Goal: Information Seeking & Learning: Learn about a topic

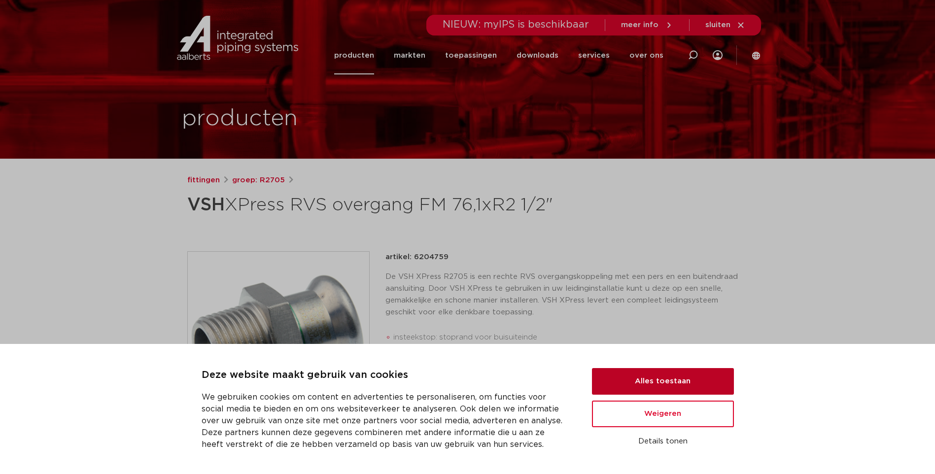
click at [662, 382] on button "Alles toestaan" at bounding box center [663, 381] width 142 height 27
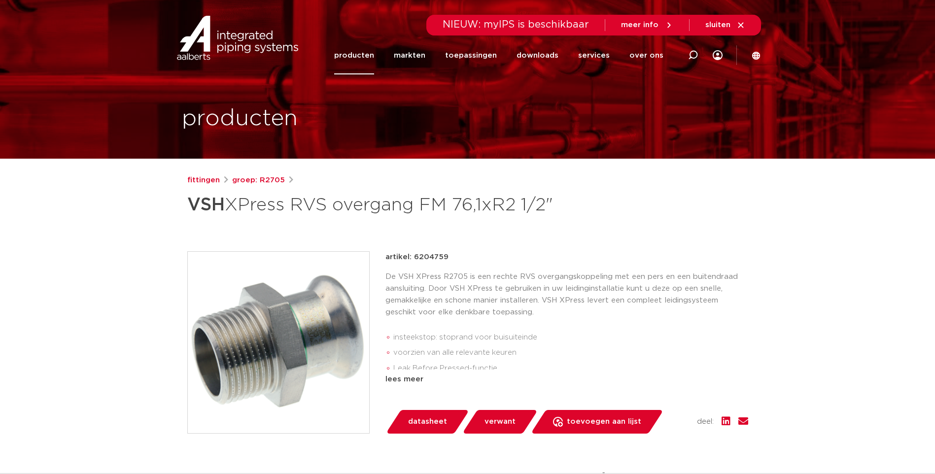
click at [372, 57] on link "producten" at bounding box center [354, 55] width 40 height 38
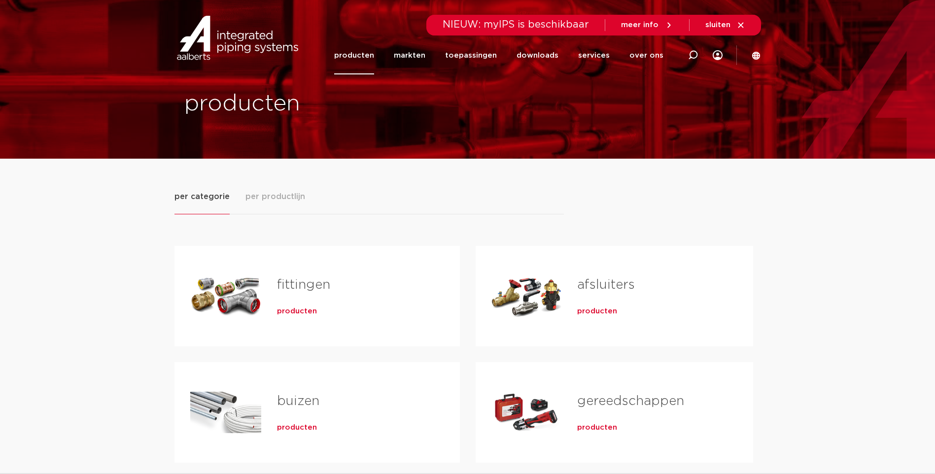
click at [301, 292] on h2 "fittingen" at bounding box center [352, 287] width 151 height 23
click at [299, 313] on span "producten" at bounding box center [297, 311] width 40 height 10
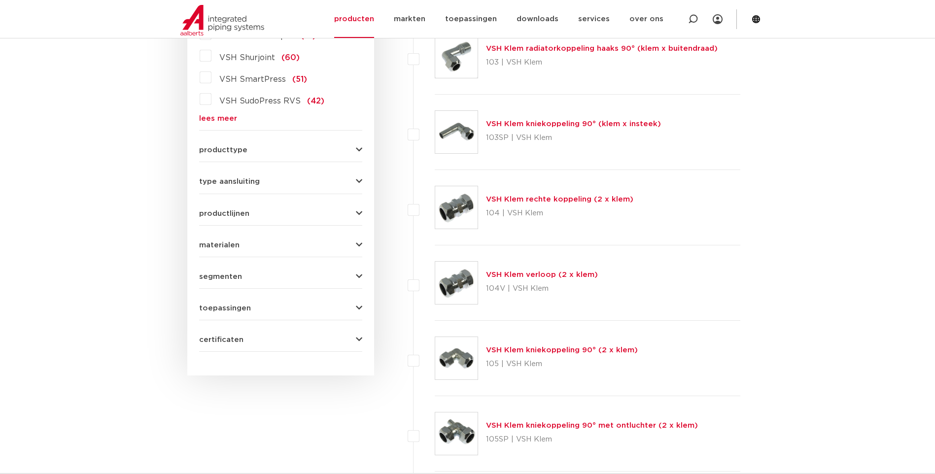
scroll to position [345, 0]
click at [356, 150] on icon "button" at bounding box center [359, 149] width 6 height 7
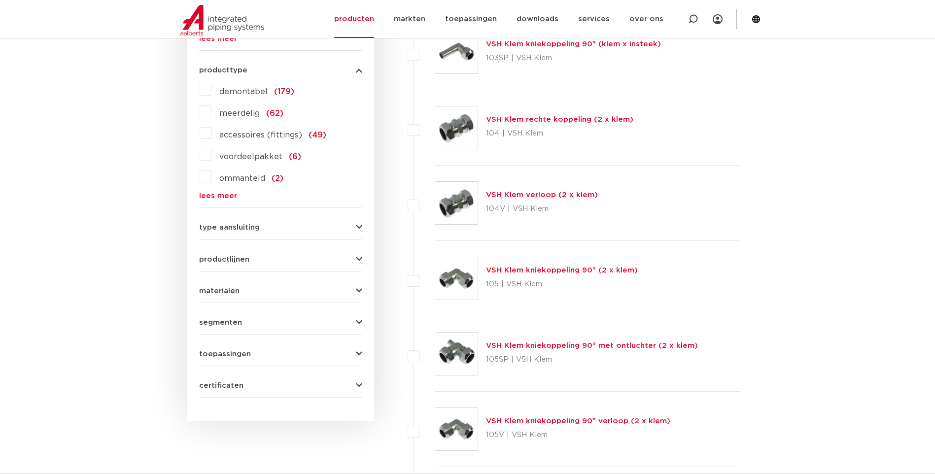
scroll to position [493, 0]
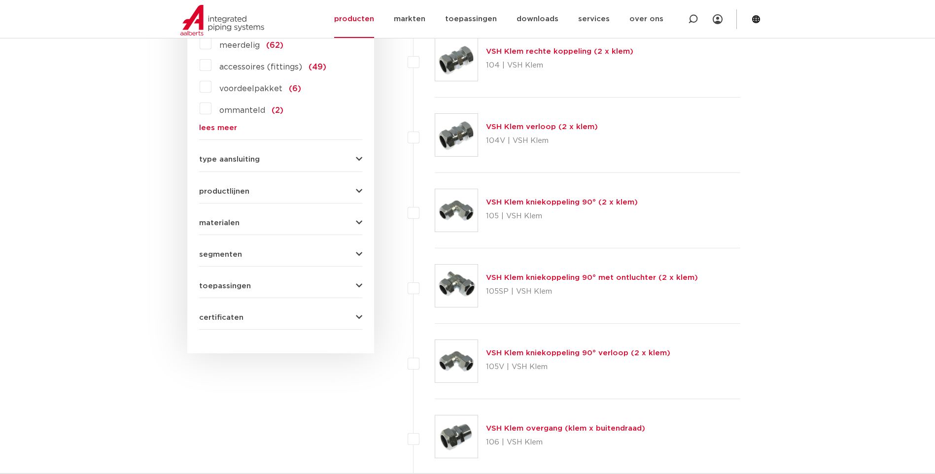
click at [359, 219] on icon "button" at bounding box center [359, 222] width 6 height 7
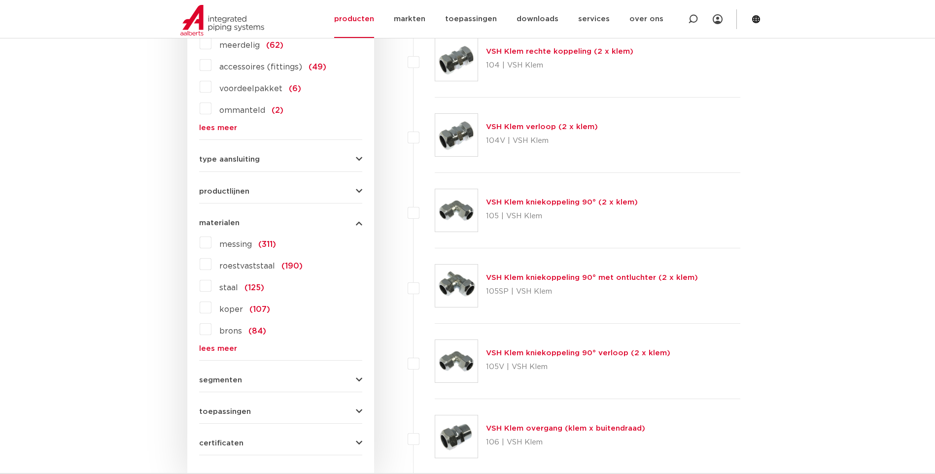
click at [211, 264] on label "roestvaststaal (190)" at bounding box center [256, 264] width 91 height 16
click at [0, 0] on input "roestvaststaal (190)" at bounding box center [0, 0] width 0 height 0
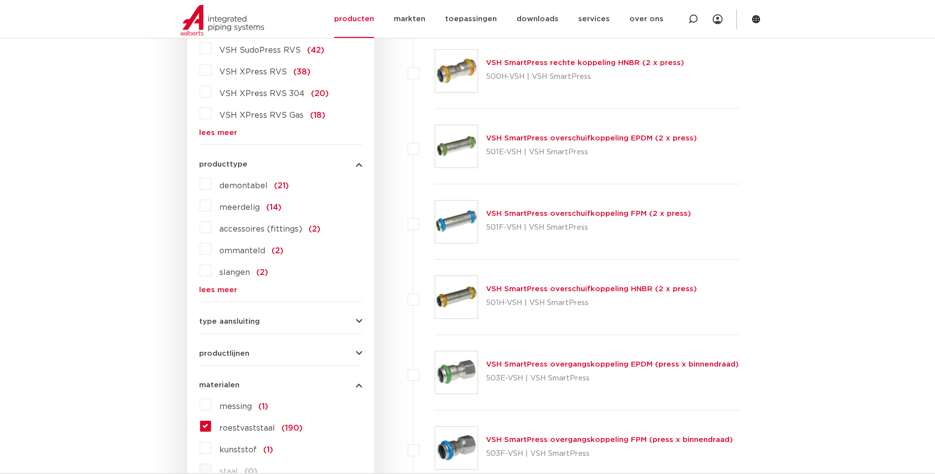
scroll to position [246, 0]
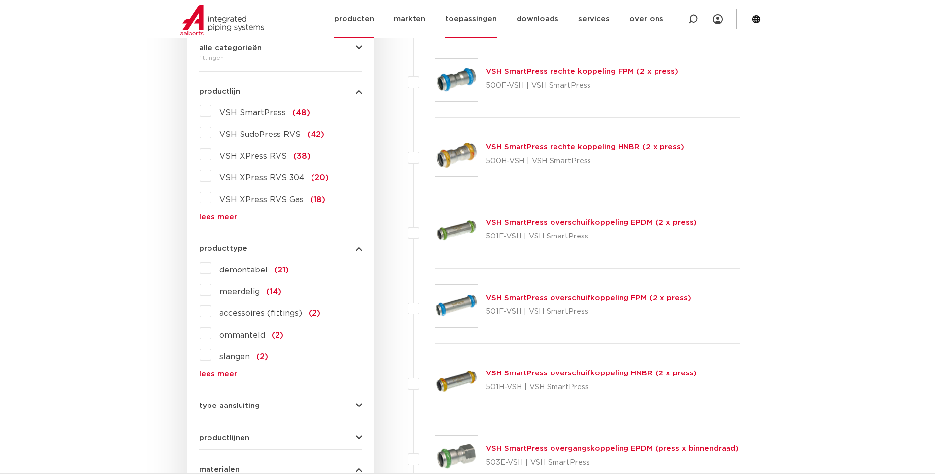
click at [467, 17] on link "toepassingen" at bounding box center [471, 19] width 52 height 38
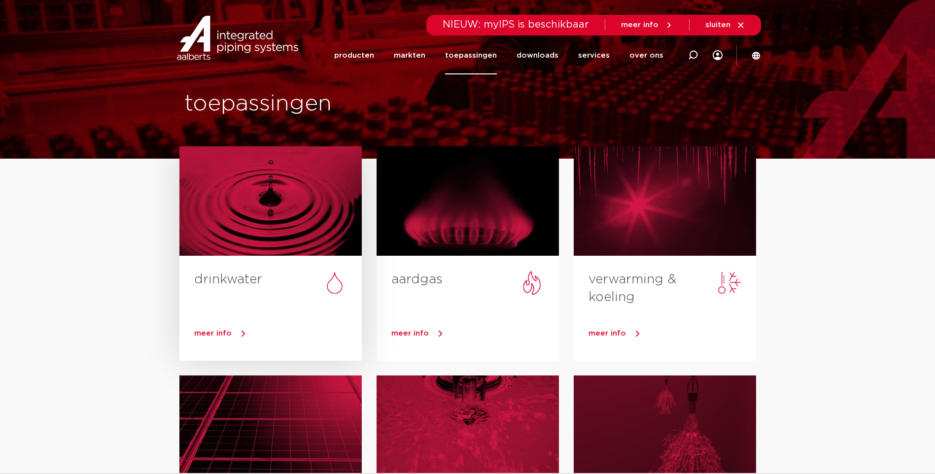
click at [251, 242] on div at bounding box center [270, 200] width 182 height 109
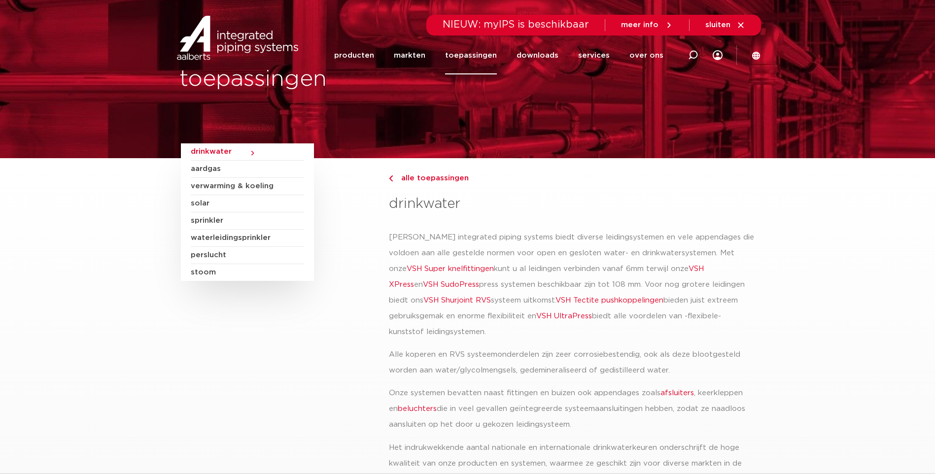
click at [675, 267] on link "VSH XPress" at bounding box center [546, 276] width 315 height 23
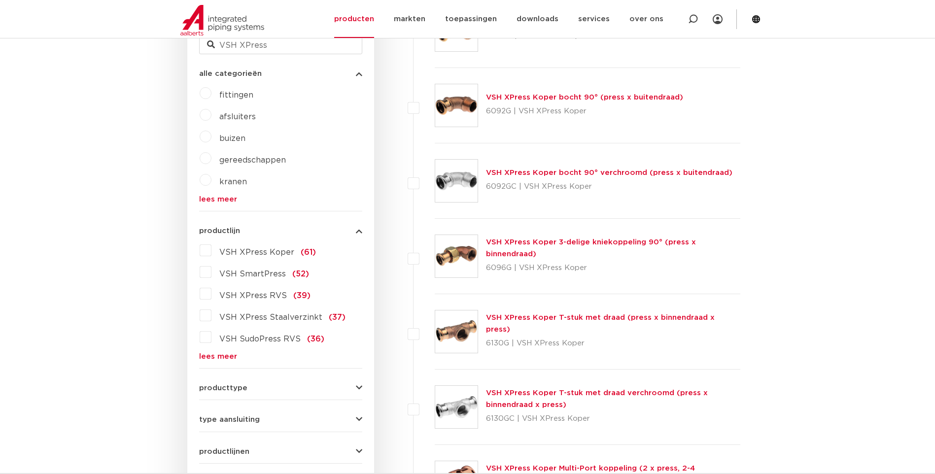
scroll to position [345, 0]
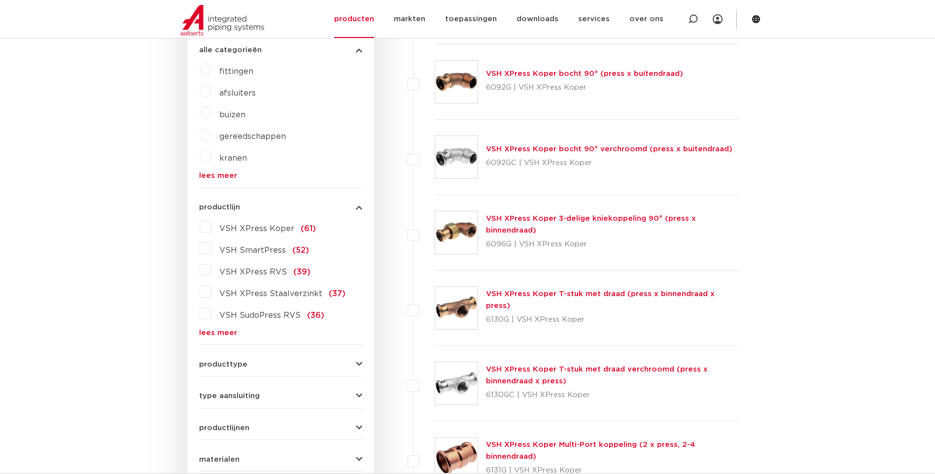
click at [211, 270] on label "VSH XPress RVS (39)" at bounding box center [260, 270] width 99 height 16
click at [0, 0] on input "VSH XPress RVS (39)" at bounding box center [0, 0] width 0 height 0
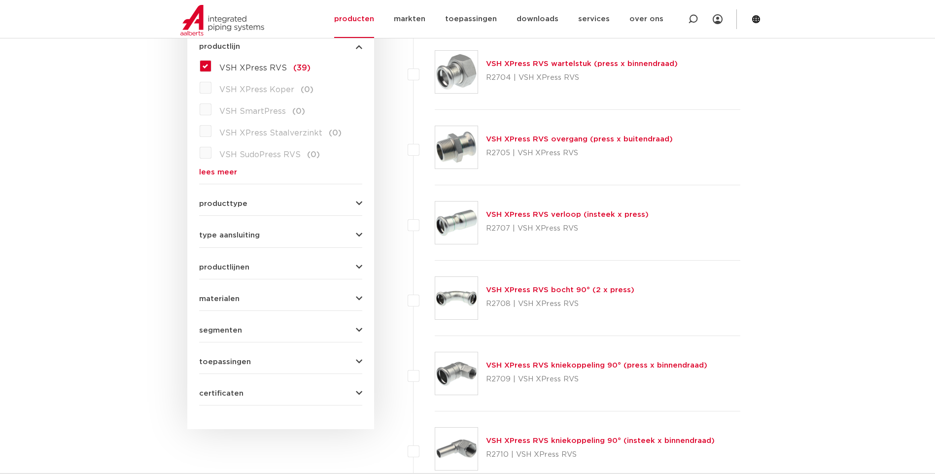
scroll to position [542, 0]
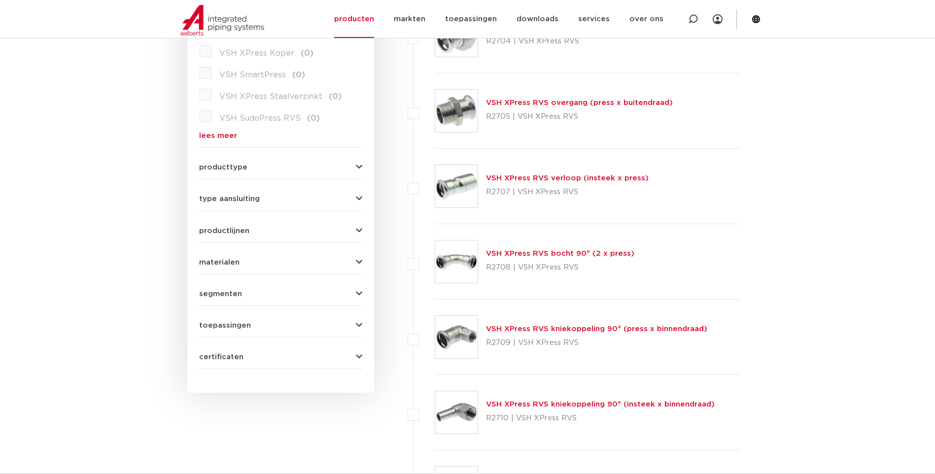
click at [534, 177] on link "VSH XPress RVS verloop (insteek x press)" at bounding box center [567, 177] width 163 height 7
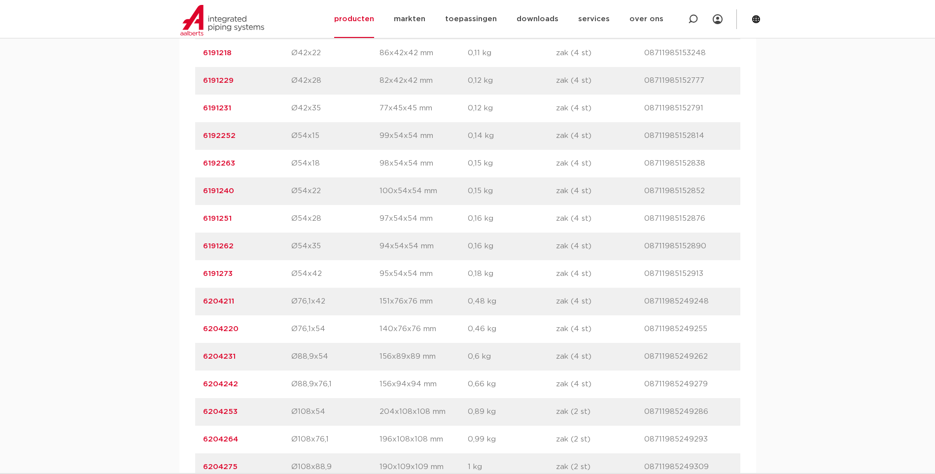
scroll to position [1084, 0]
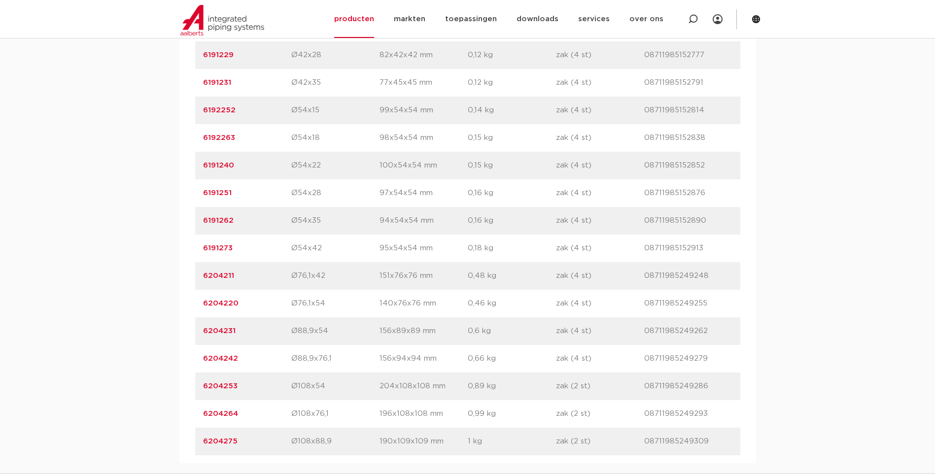
click at [225, 357] on link "6204242" at bounding box center [220, 358] width 35 height 7
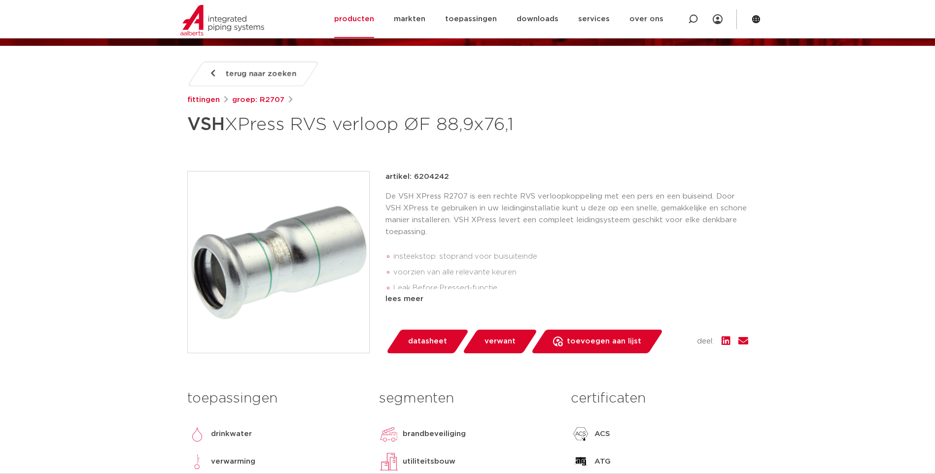
scroll to position [99, 0]
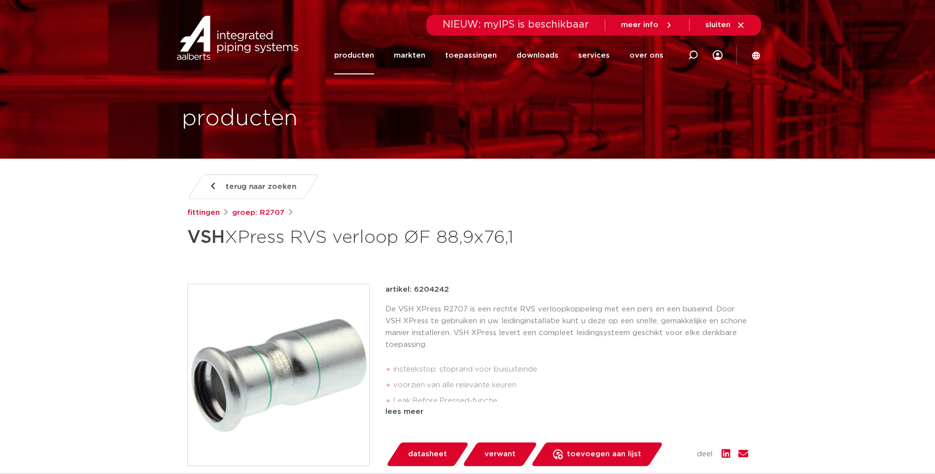
click at [360, 56] on link "producten" at bounding box center [354, 55] width 40 height 38
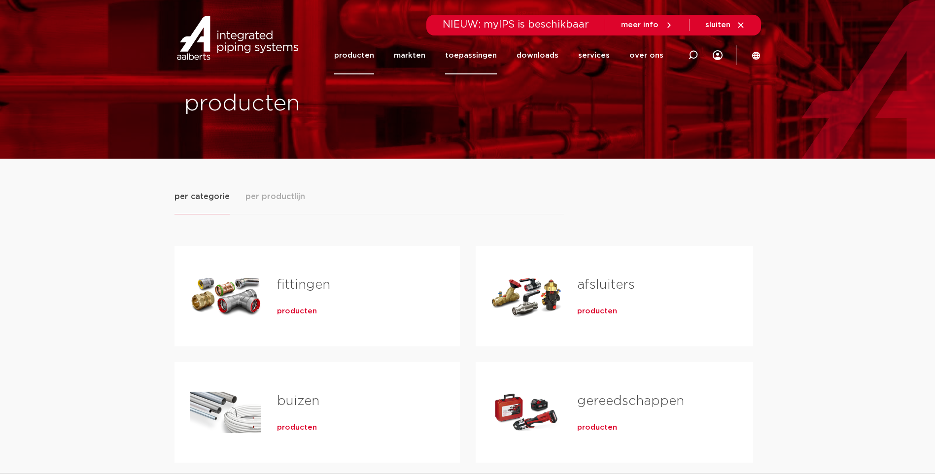
click at [480, 59] on link "toepassingen" at bounding box center [471, 55] width 52 height 38
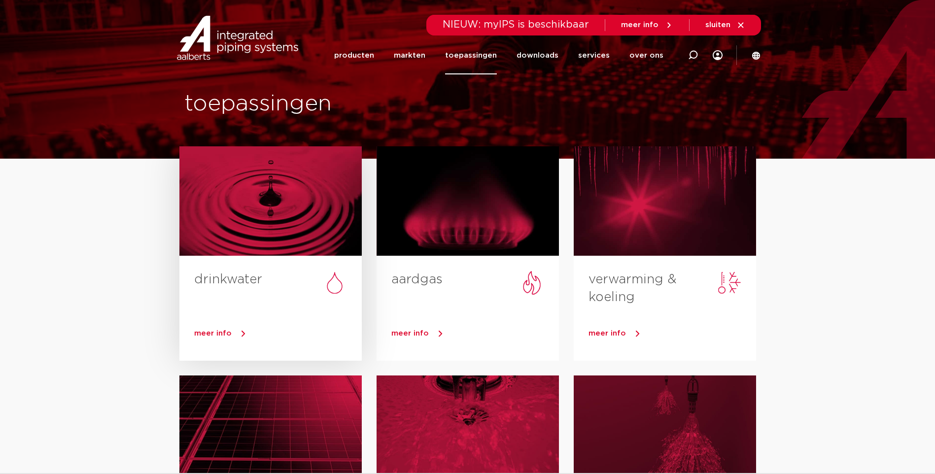
click at [266, 220] on div at bounding box center [270, 200] width 182 height 109
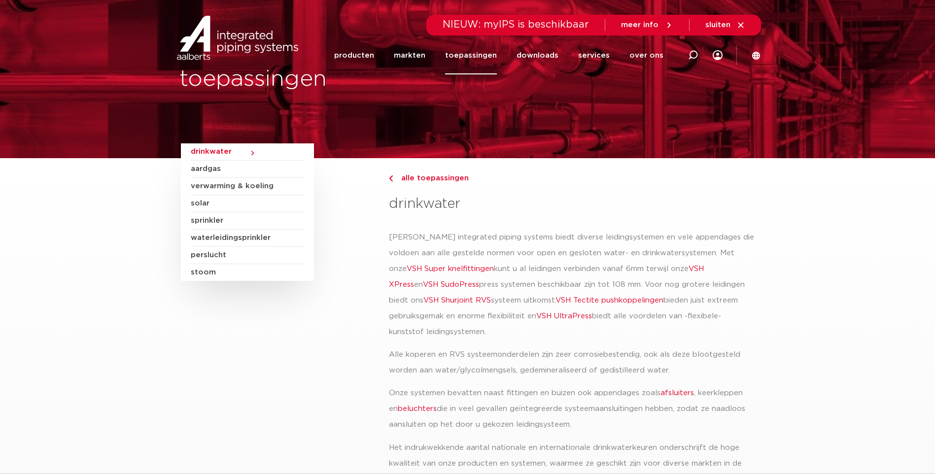
click at [670, 269] on link "VSH XPress" at bounding box center [546, 276] width 315 height 23
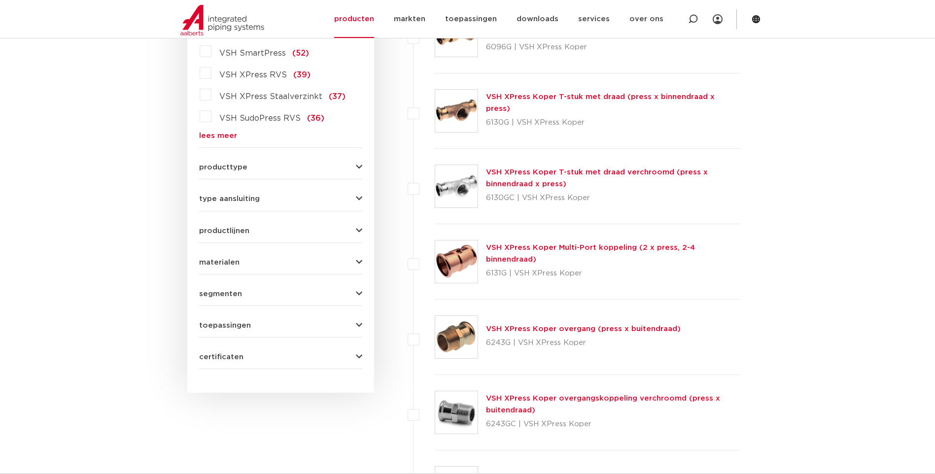
click at [358, 166] on icon "button" at bounding box center [359, 167] width 6 height 7
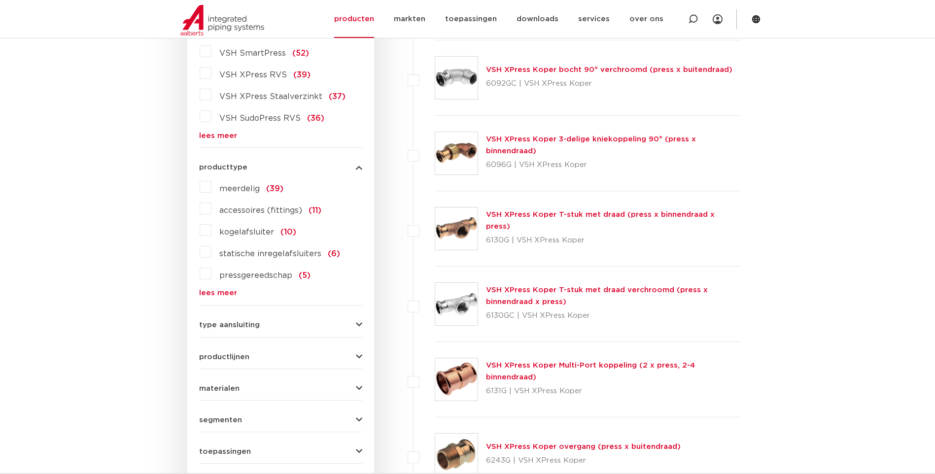
scroll to position [416, 0]
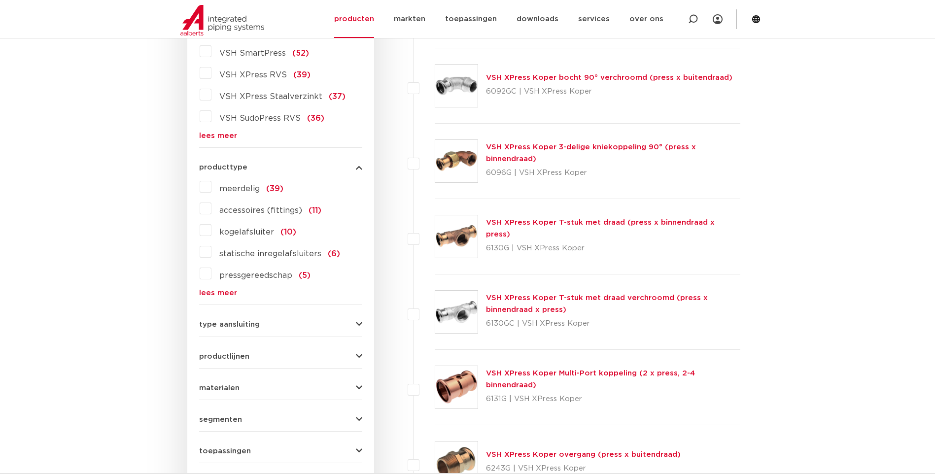
click at [358, 166] on icon "button" at bounding box center [359, 167] width 6 height 7
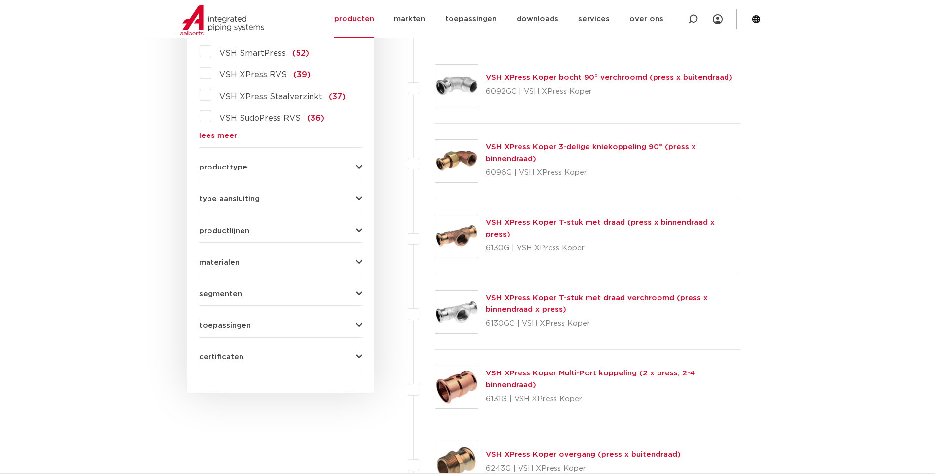
click at [357, 229] on icon "button" at bounding box center [359, 230] width 6 height 7
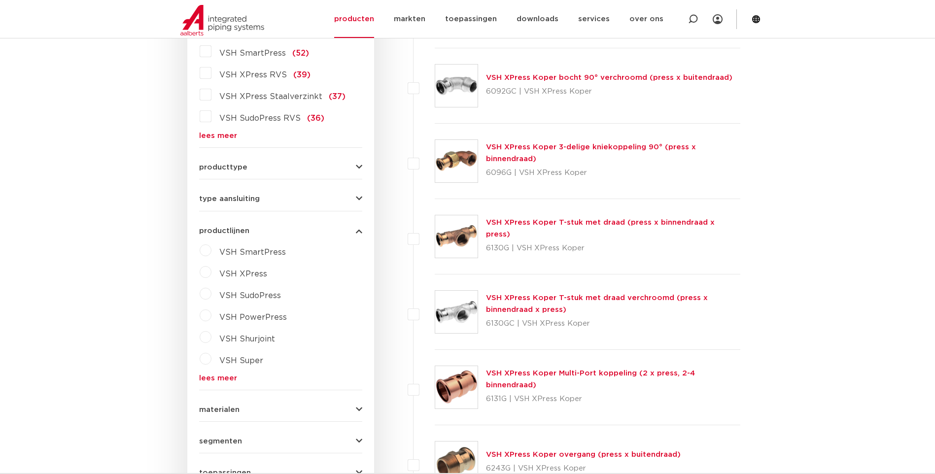
click at [211, 270] on label "VSH XPress" at bounding box center [239, 272] width 56 height 16
click at [347, 297] on select "maak een keuze VSH XPress RVS 304 fittingen VSH XPress Staalverzinkt fittingen …" at bounding box center [289, 297] width 140 height 22
select select "7531"
click at [219, 286] on select "maak een keuze VSH XPress RVS 304 fittingen VSH XPress Staalverzinkt fittingen …" at bounding box center [289, 297] width 140 height 22
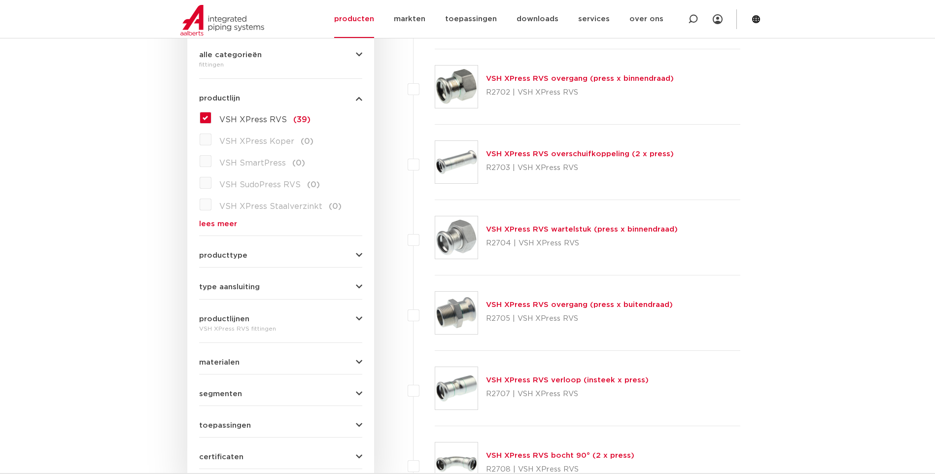
scroll to position [345, 0]
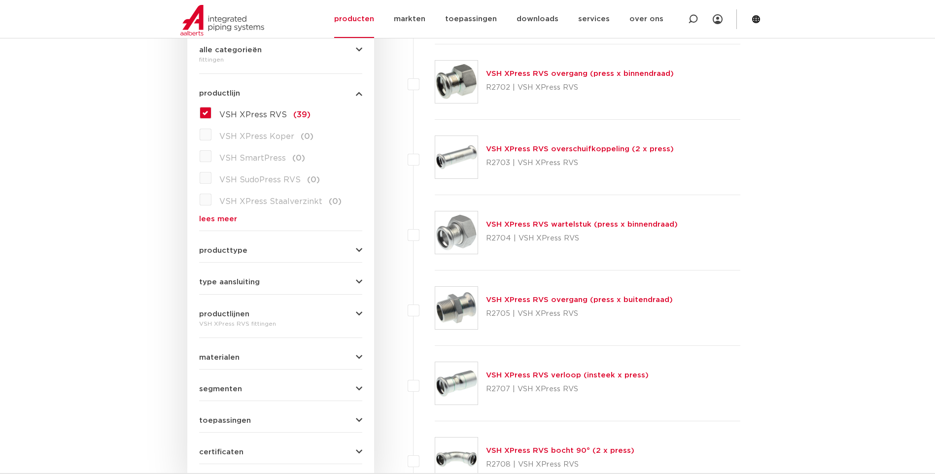
click at [560, 300] on link "VSH XPress RVS overgang (press x buitendraad)" at bounding box center [579, 299] width 187 height 7
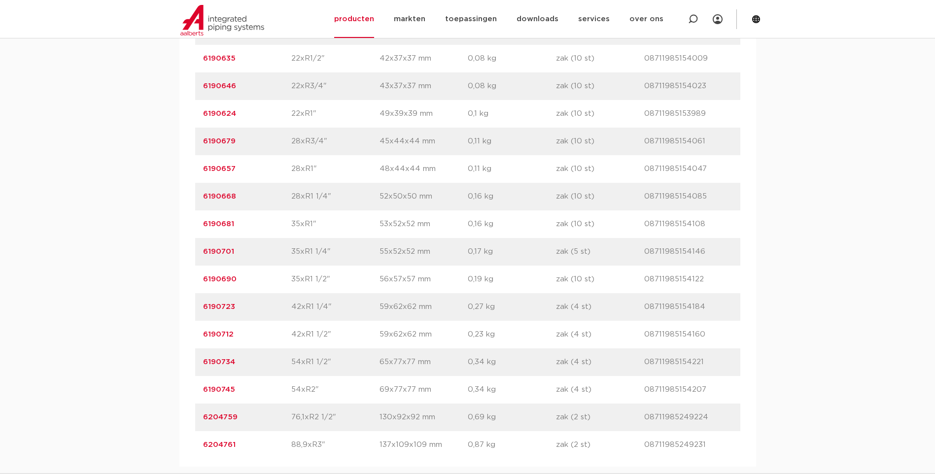
scroll to position [887, 0]
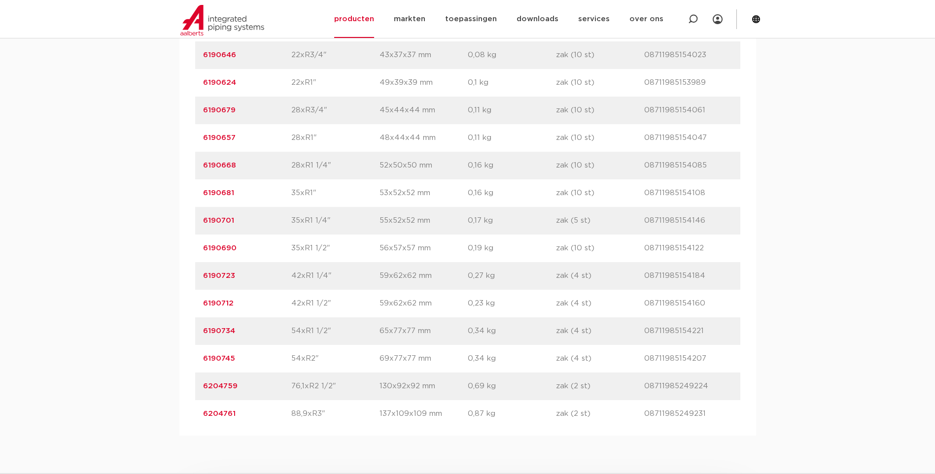
click at [215, 386] on link "6204759" at bounding box center [220, 385] width 34 height 7
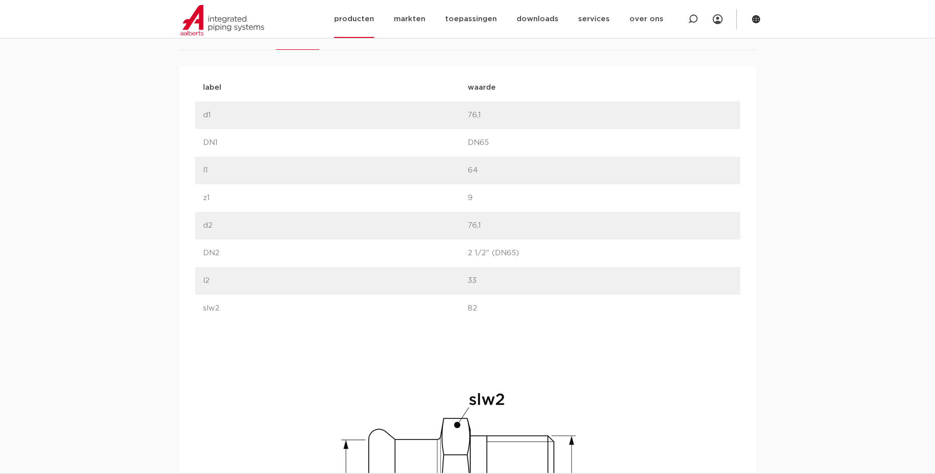
scroll to position [640, 0]
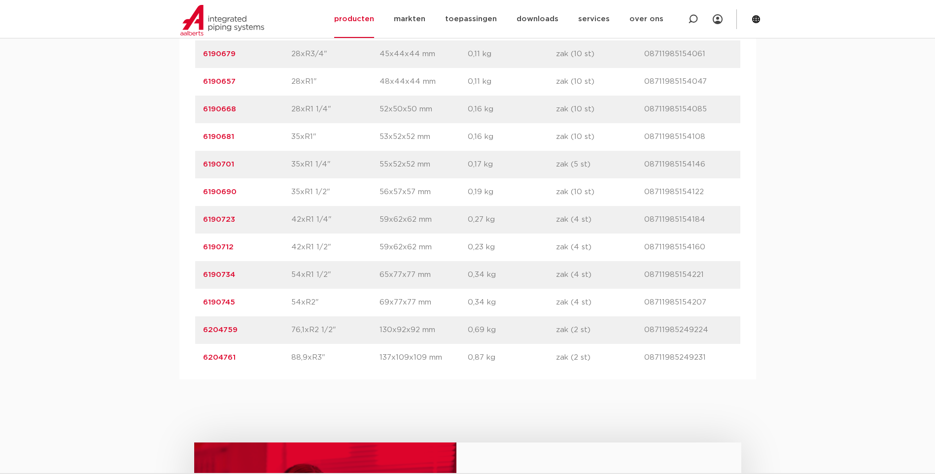
scroll to position [947, 0]
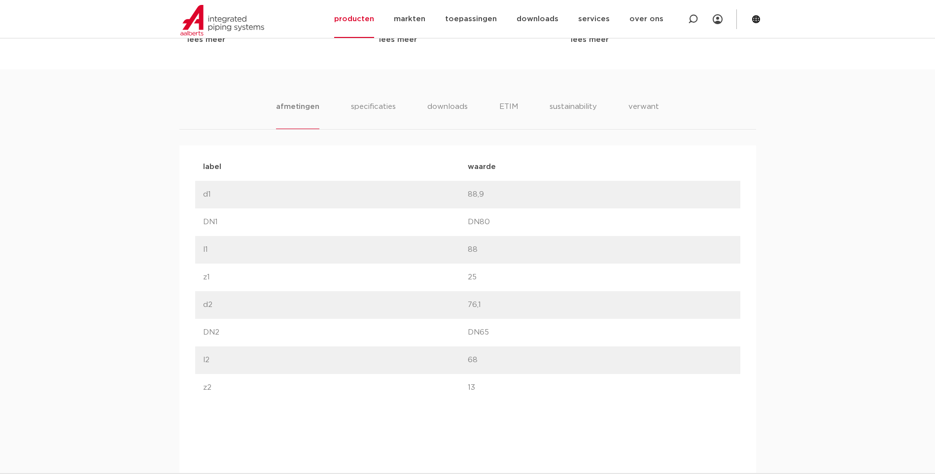
scroll to position [443, 0]
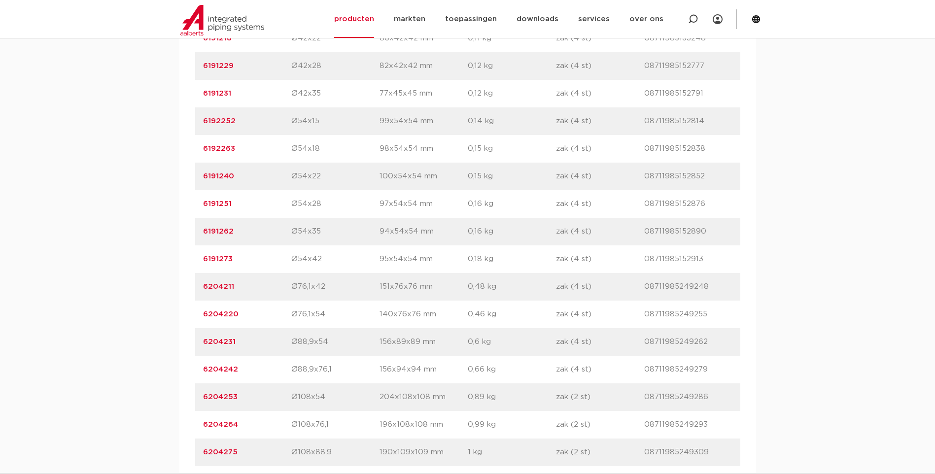
click at [112, 170] on div "assortiment [GEOGRAPHIC_DATA] specificaties downloads ETIM sustainability verwa…" at bounding box center [467, 28] width 935 height 892
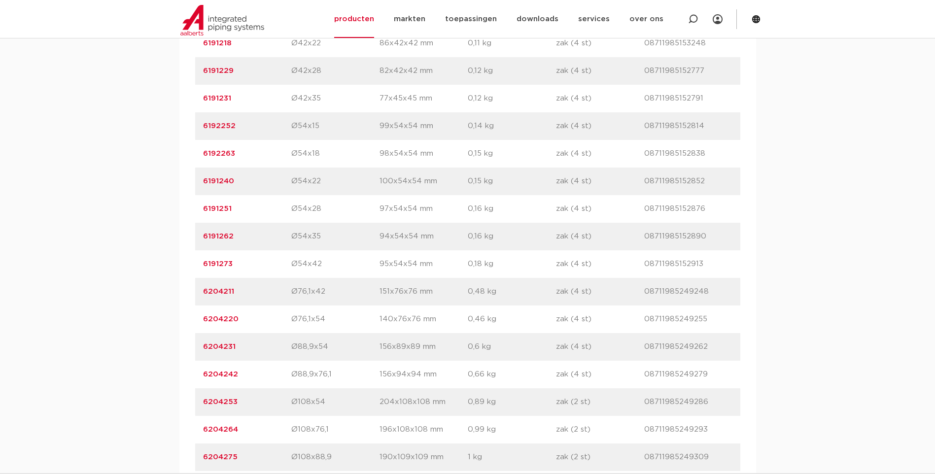
scroll to position [1073, 0]
